Goal: Task Accomplishment & Management: Use online tool/utility

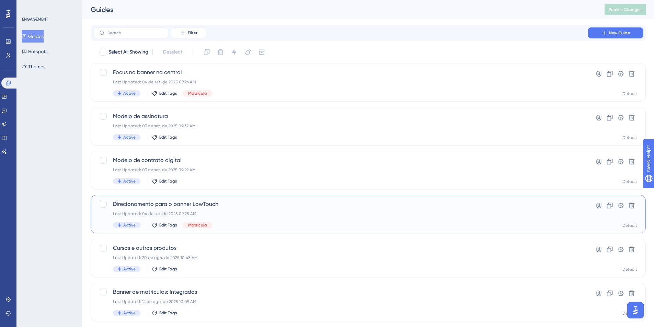
click at [177, 203] on span "Direcionamento para o banner LowTouch" at bounding box center [341, 204] width 456 height 8
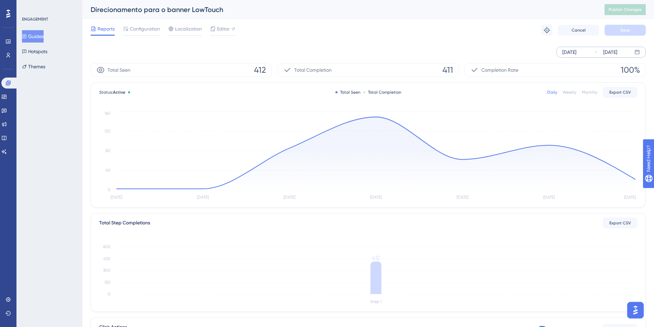
click at [573, 52] on div "[DATE]" at bounding box center [570, 52] width 14 height 8
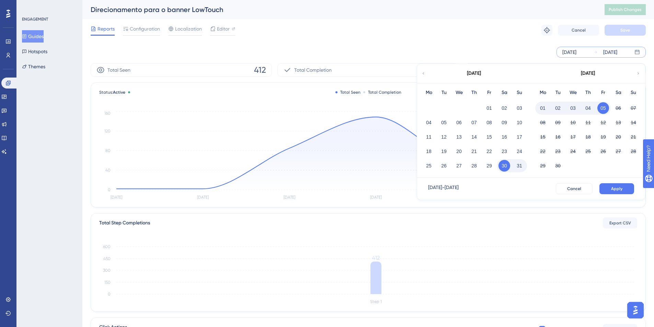
click at [541, 109] on button "01" at bounding box center [543, 108] width 12 height 12
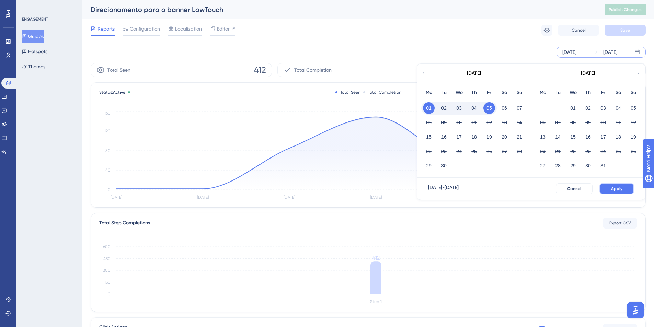
click at [611, 192] on button "Apply" at bounding box center [617, 188] width 35 height 11
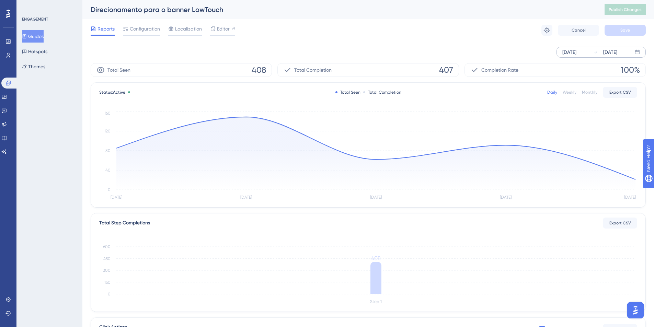
click at [577, 50] on div "[DATE]" at bounding box center [570, 52] width 14 height 8
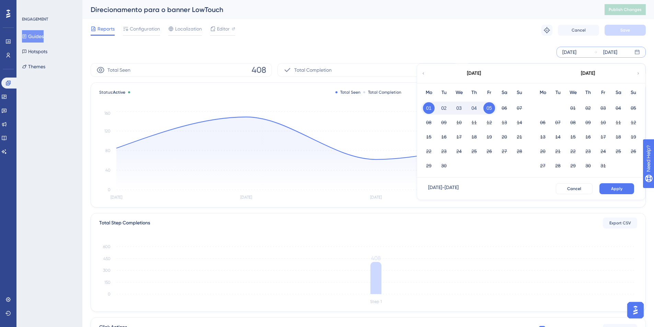
click at [448, 109] on button "02" at bounding box center [444, 108] width 12 height 12
click at [616, 187] on span "Apply" at bounding box center [616, 188] width 11 height 5
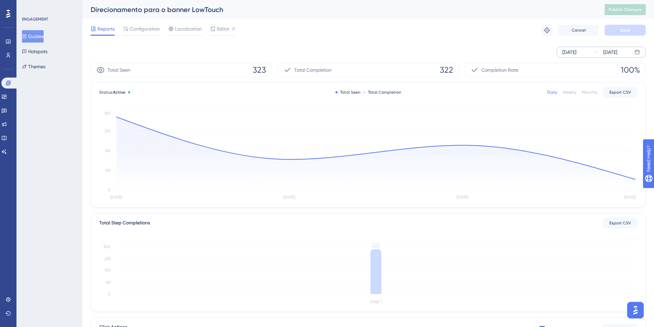
click at [577, 52] on div "[DATE]" at bounding box center [570, 52] width 14 height 8
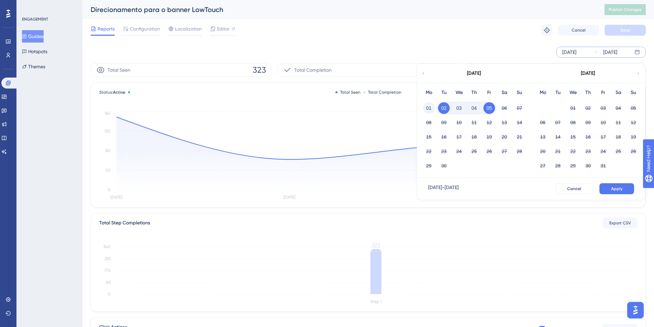
click at [431, 106] on button "01" at bounding box center [429, 108] width 12 height 12
click at [611, 188] on span "Apply" at bounding box center [616, 188] width 11 height 5
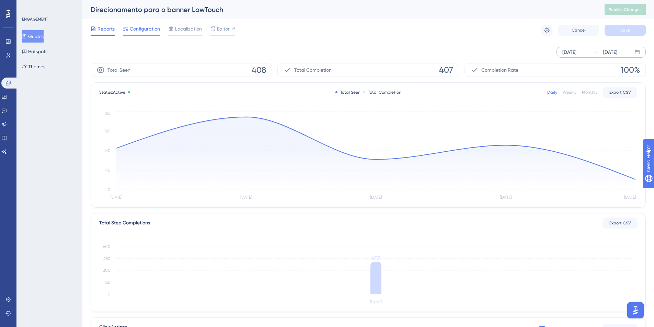
click at [146, 25] on span "Configuration" at bounding box center [145, 29] width 30 height 8
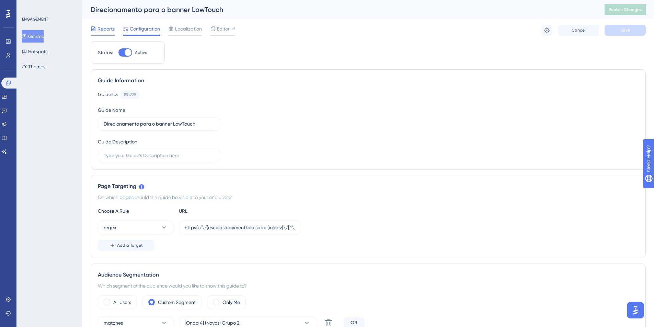
click at [97, 30] on div "Reports" at bounding box center [103, 29] width 24 height 8
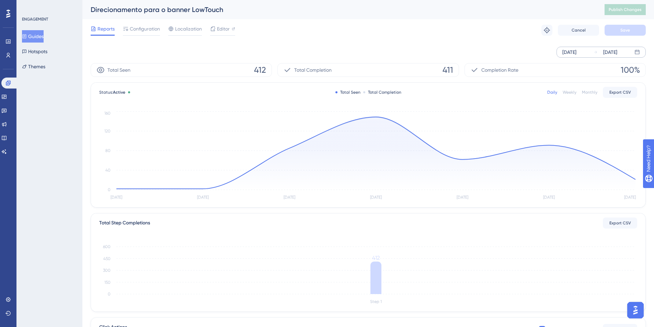
click at [561, 55] on div "[DATE] [DATE]" at bounding box center [601, 52] width 89 height 11
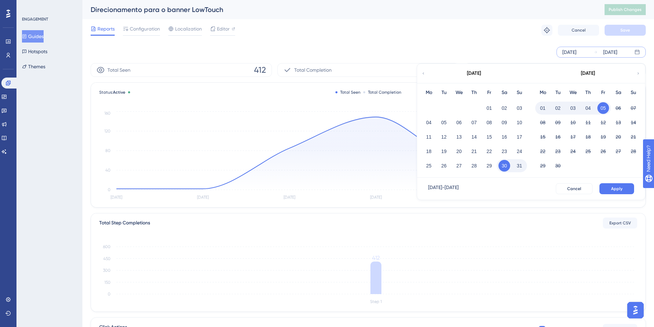
click at [545, 104] on button "01" at bounding box center [543, 108] width 12 height 12
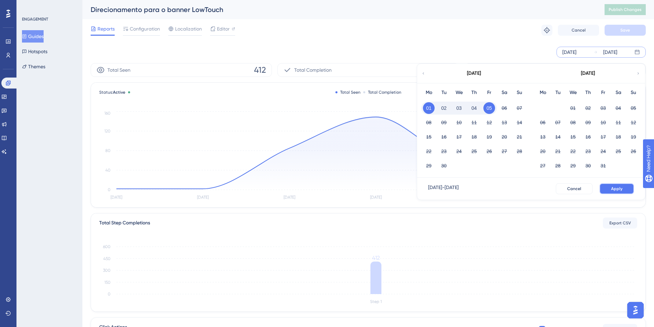
click at [619, 185] on button "Apply" at bounding box center [617, 188] width 35 height 11
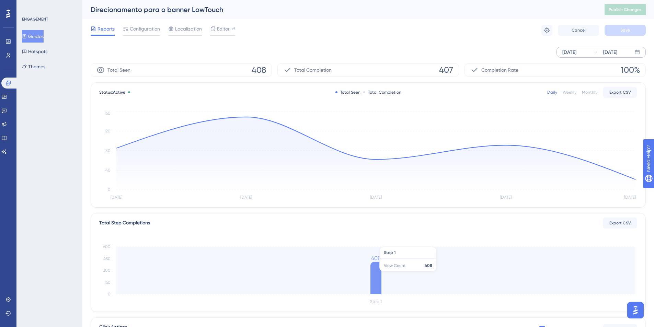
click at [374, 269] on icon at bounding box center [376, 278] width 11 height 32
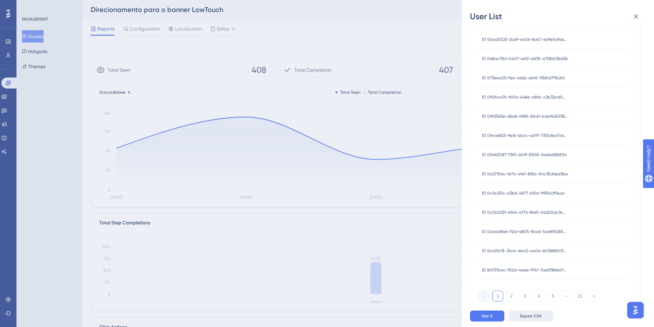
click at [530, 319] on span "Export CSV" at bounding box center [531, 316] width 22 height 5
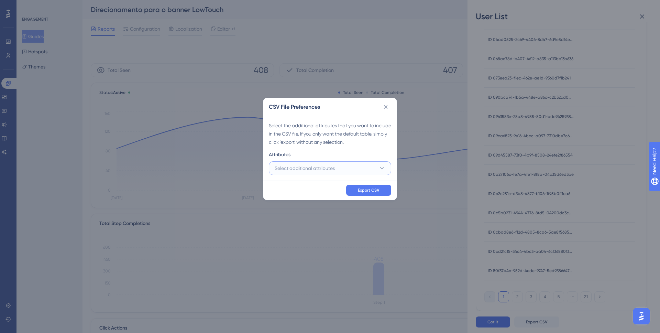
click at [366, 165] on button "Select additional attributes" at bounding box center [330, 168] width 122 height 14
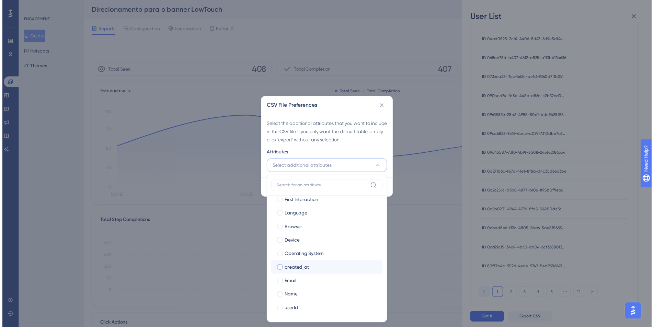
scroll to position [35, 0]
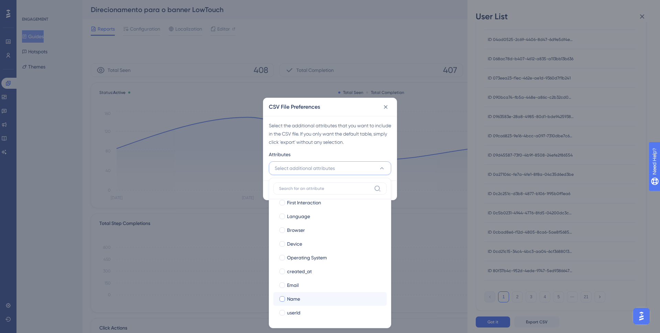
click at [328, 292] on label "Name Name" at bounding box center [329, 299] width 113 height 14
click at [282, 332] on input "Name" at bounding box center [282, 334] width 0 height 0
checkbox input "false"
click at [319, 281] on div "Email" at bounding box center [334, 285] width 94 height 8
checkbox input "true"
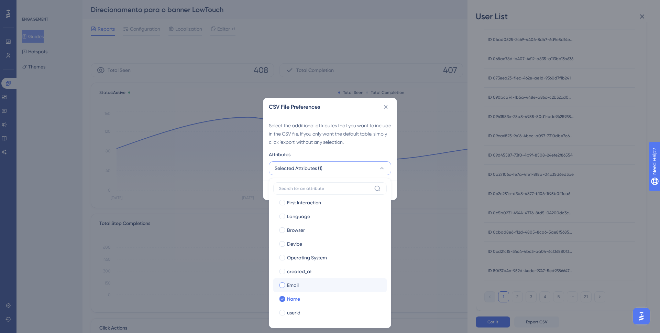
checkbox input "true"
click at [314, 310] on div "userId" at bounding box center [334, 312] width 94 height 8
checkbox input "true"
click at [321, 145] on div "Select the additional attributes that you want to include in the CSV file. If y…" at bounding box center [330, 133] width 122 height 25
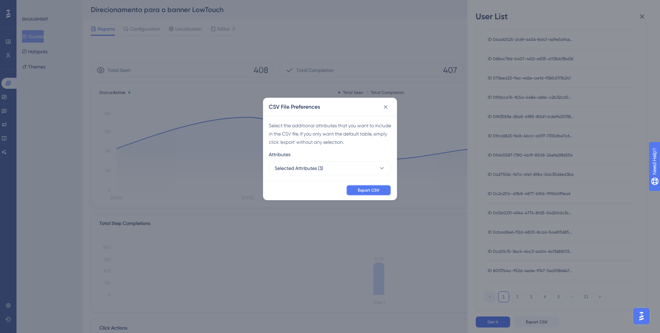
click at [357, 192] on button "Export CSV" at bounding box center [368, 189] width 45 height 11
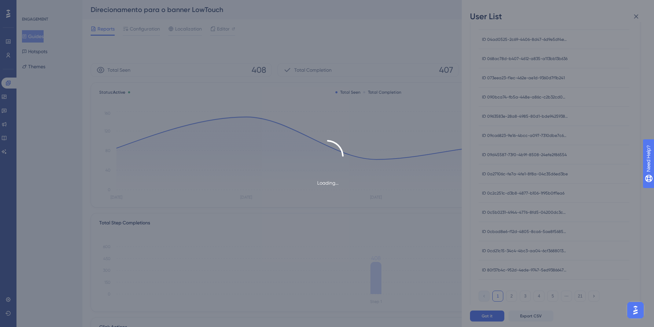
scroll to position [0, 0]
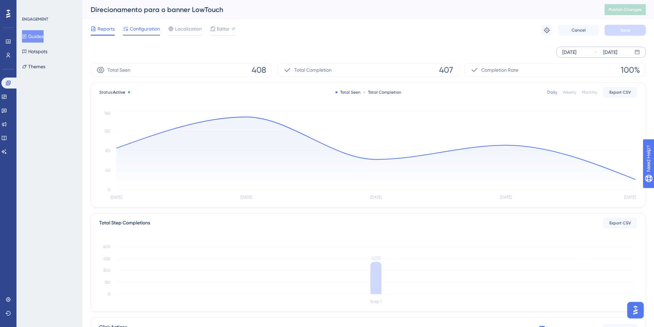
click at [148, 33] on div "Configuration" at bounding box center [141, 30] width 37 height 11
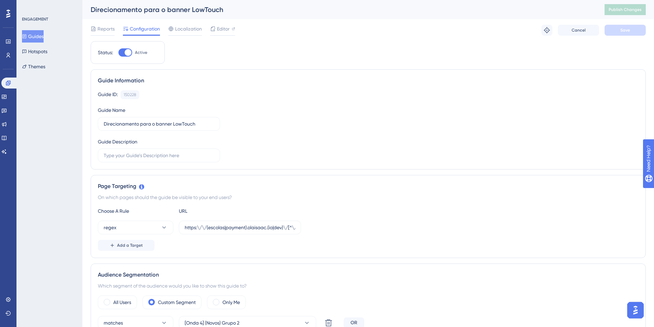
click at [34, 38] on button "Guides" at bounding box center [33, 36] width 22 height 12
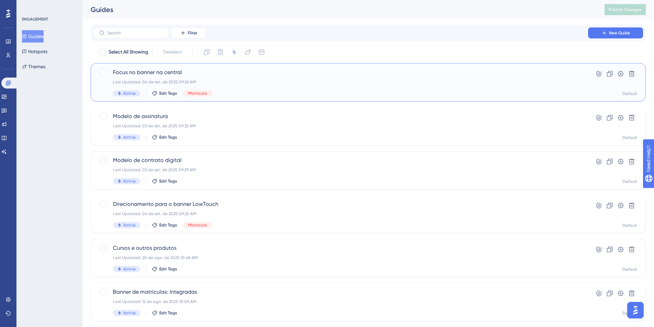
click at [160, 76] on span "Focus no banner na central" at bounding box center [341, 72] width 456 height 8
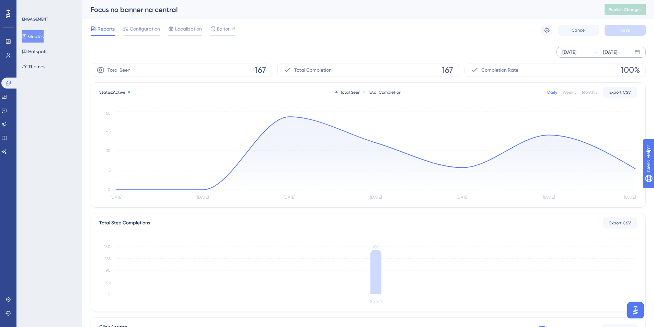
click at [577, 48] on div "[DATE]" at bounding box center [570, 52] width 14 height 8
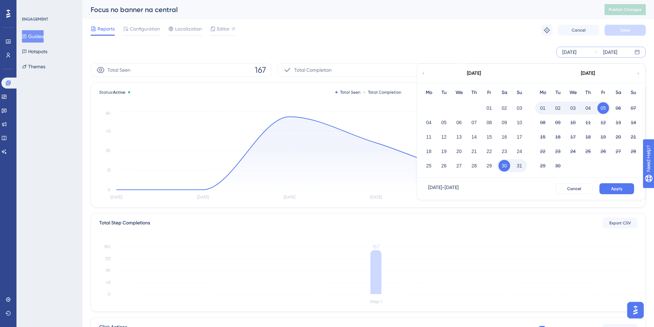
click at [541, 108] on button "01" at bounding box center [543, 108] width 12 height 12
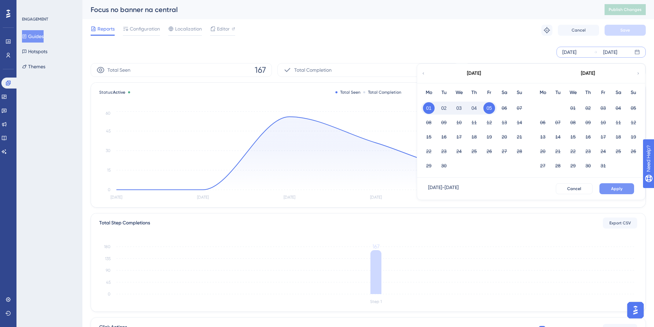
click at [622, 191] on span "Apply" at bounding box center [616, 188] width 11 height 5
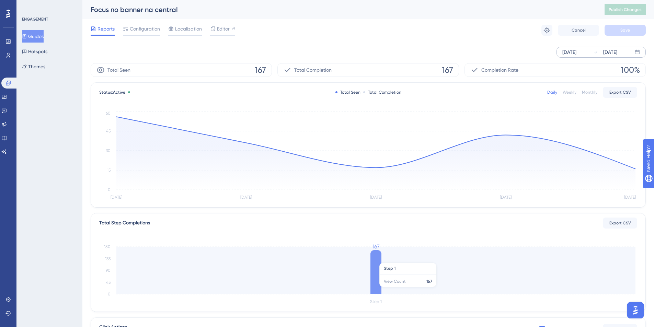
click at [374, 259] on icon at bounding box center [376, 272] width 11 height 44
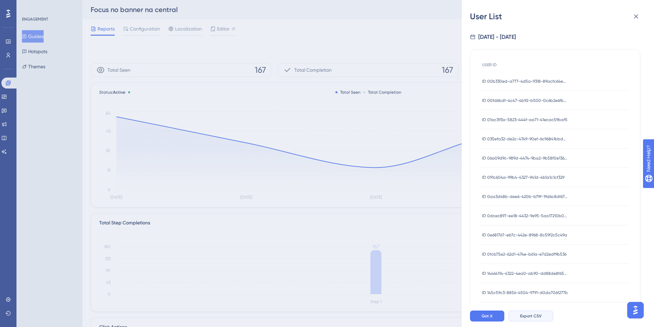
click at [526, 317] on button "Export CSV" at bounding box center [531, 316] width 45 height 11
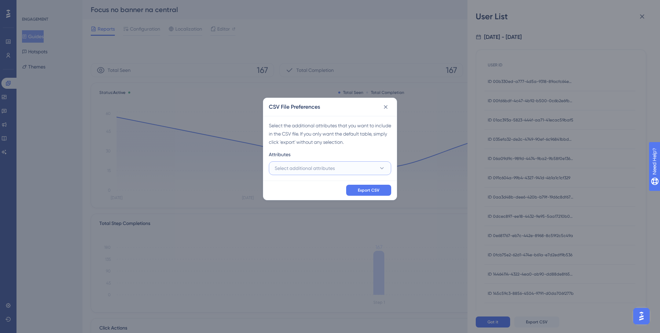
click at [355, 171] on button "Select additional attributes" at bounding box center [330, 168] width 122 height 14
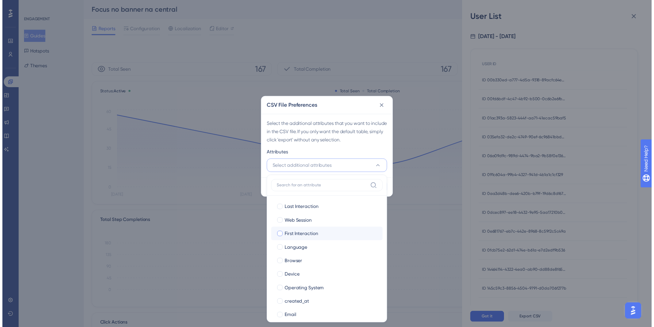
scroll to position [35, 0]
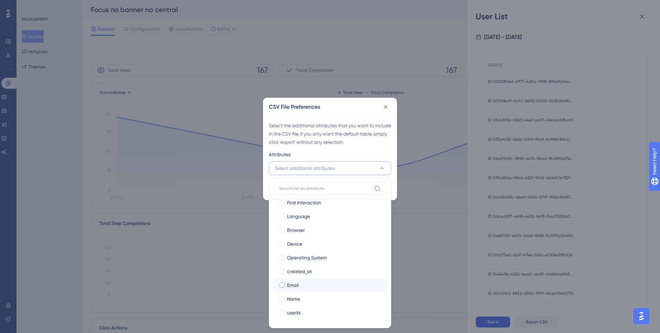
click at [306, 283] on div "Email" at bounding box center [334, 285] width 94 height 8
checkbox input "true"
click at [306, 295] on div "Name" at bounding box center [334, 298] width 94 height 8
checkbox input "true"
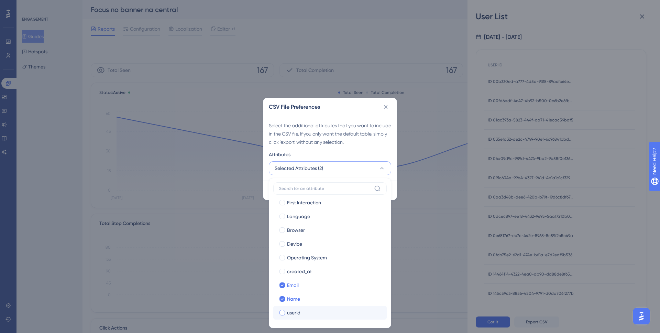
click at [306, 312] on div "userId" at bounding box center [334, 312] width 94 height 8
checkbox input "true"
click at [345, 140] on div "Select the additional attributes that you want to include in the CSV file. If y…" at bounding box center [330, 133] width 122 height 25
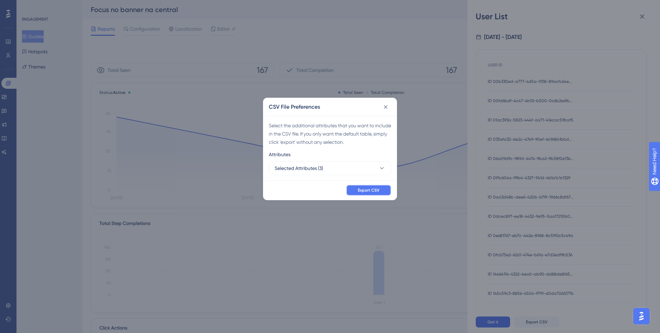
click at [364, 189] on span "Export CSV" at bounding box center [369, 189] width 22 height 5
